Goal: Find specific page/section: Find specific page/section

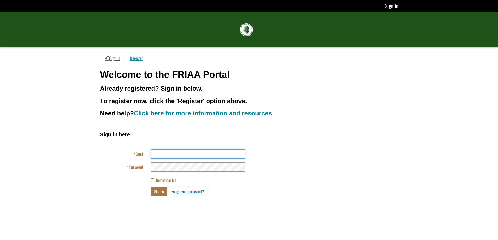
type input "**********"
click at [157, 193] on button "Sign in" at bounding box center [159, 191] width 16 height 9
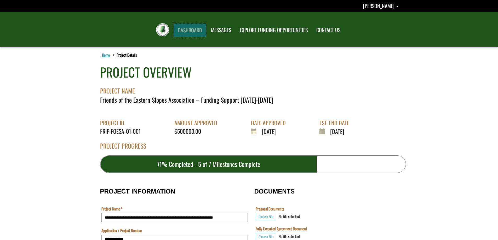
click at [192, 32] on link "DASHBOARD" at bounding box center [190, 31] width 33 height 14
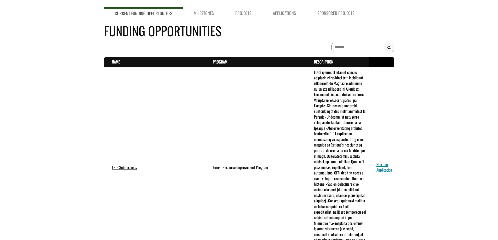
scroll to position [52, 0]
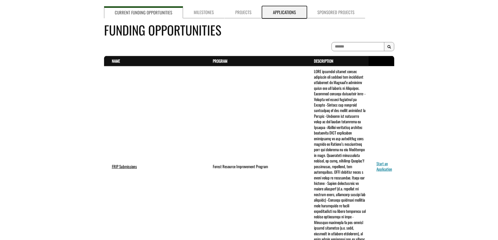
click at [281, 11] on link "Applications" at bounding box center [284, 12] width 44 height 12
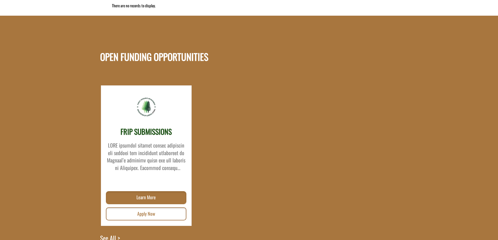
scroll to position [0, 0]
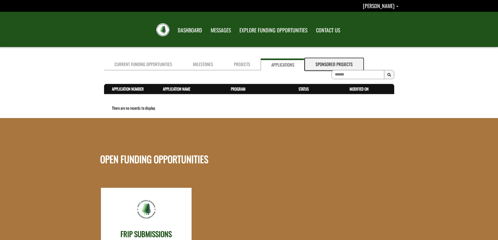
click at [321, 65] on link "Sponsored Projects" at bounding box center [334, 65] width 58 height 12
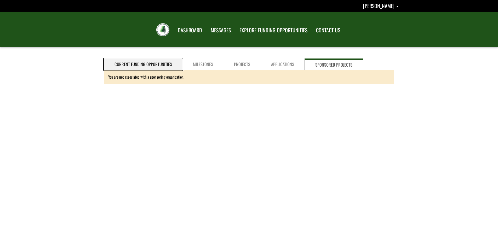
click at [160, 66] on link "Current Funding Opportunities" at bounding box center [143, 65] width 78 height 12
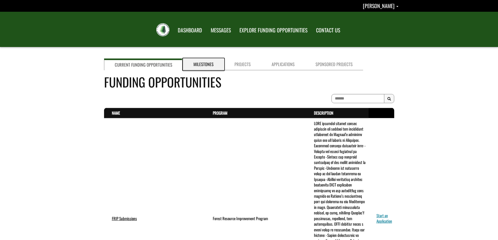
click at [204, 60] on link "Milestones" at bounding box center [203, 65] width 41 height 12
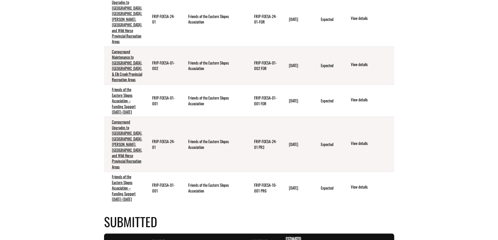
scroll to position [183, 0]
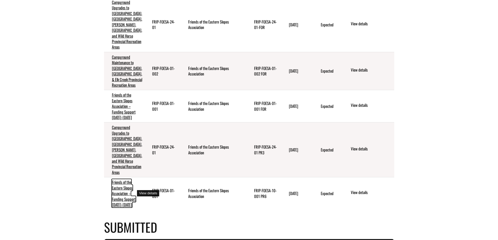
click at [123, 194] on link "Friends of the Eastern Slopes Association – Funding Support [DATE]-[DATE]" at bounding box center [124, 194] width 24 height 28
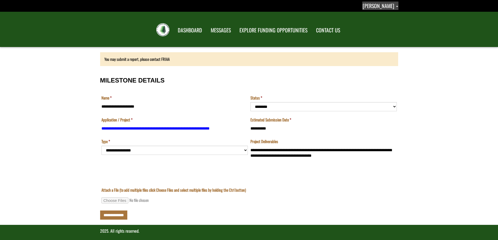
click at [397, 5] on link "Arlene Stevenson" at bounding box center [381, 6] width 36 height 8
click at [375, 26] on link "Sign out" at bounding box center [378, 27] width 41 height 7
